Goal: Navigation & Orientation: Find specific page/section

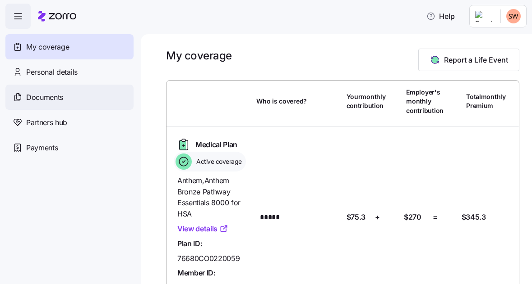
click at [50, 97] on span "Documents" at bounding box center [44, 97] width 37 height 11
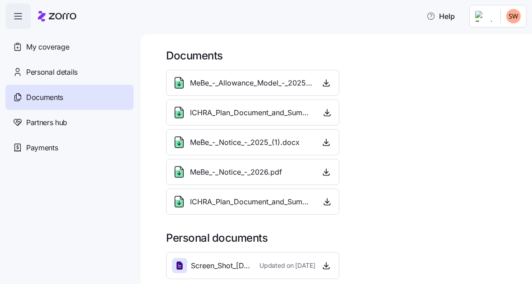
scroll to position [6, 0]
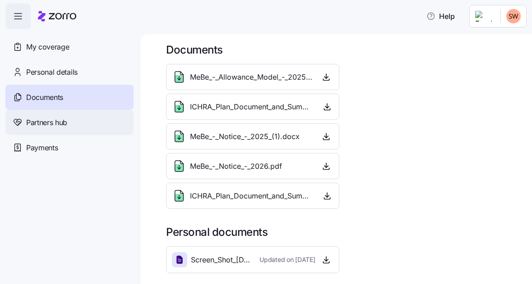
click at [65, 119] on span "Partners hub" at bounding box center [46, 122] width 41 height 11
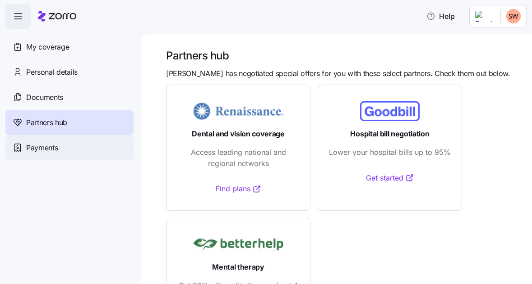
click at [55, 142] on div "Payments" at bounding box center [69, 147] width 128 height 25
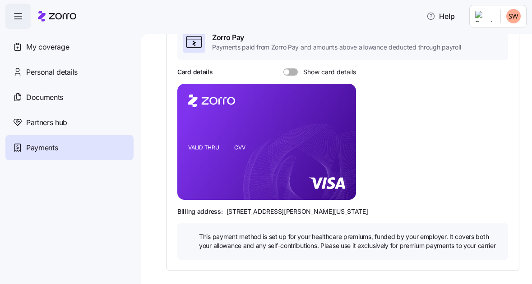
scroll to position [10, 0]
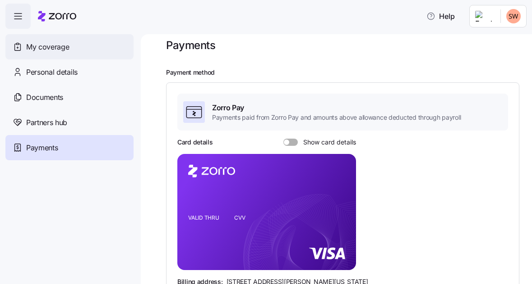
click at [64, 51] on span "My coverage" at bounding box center [47, 46] width 43 height 11
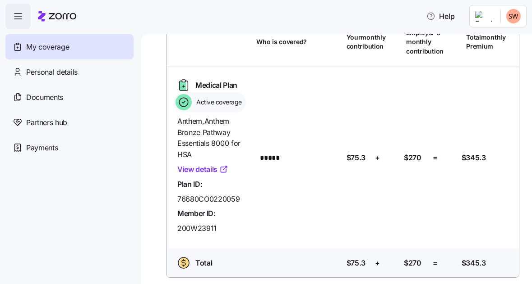
scroll to position [60, 0]
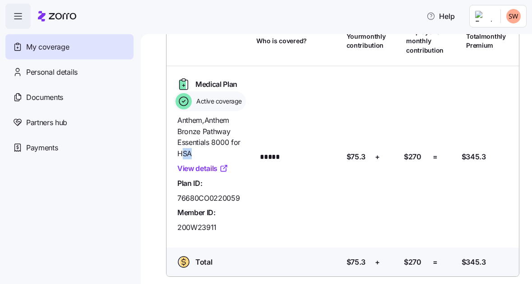
drag, startPoint x: 180, startPoint y: 153, endPoint x: 229, endPoint y: 152, distance: 48.7
click at [229, 153] on span "Anthem , Anthem Bronze Pathway Essentials 8000 for HSA" at bounding box center [213, 137] width 72 height 45
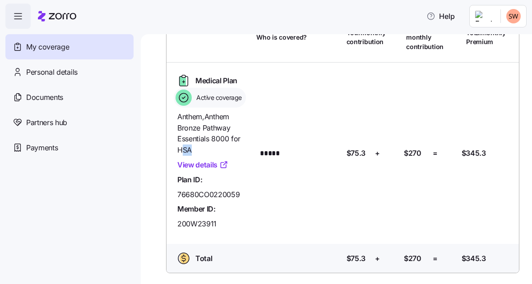
scroll to position [0, 0]
